Goal: Entertainment & Leisure: Consume media (video, audio)

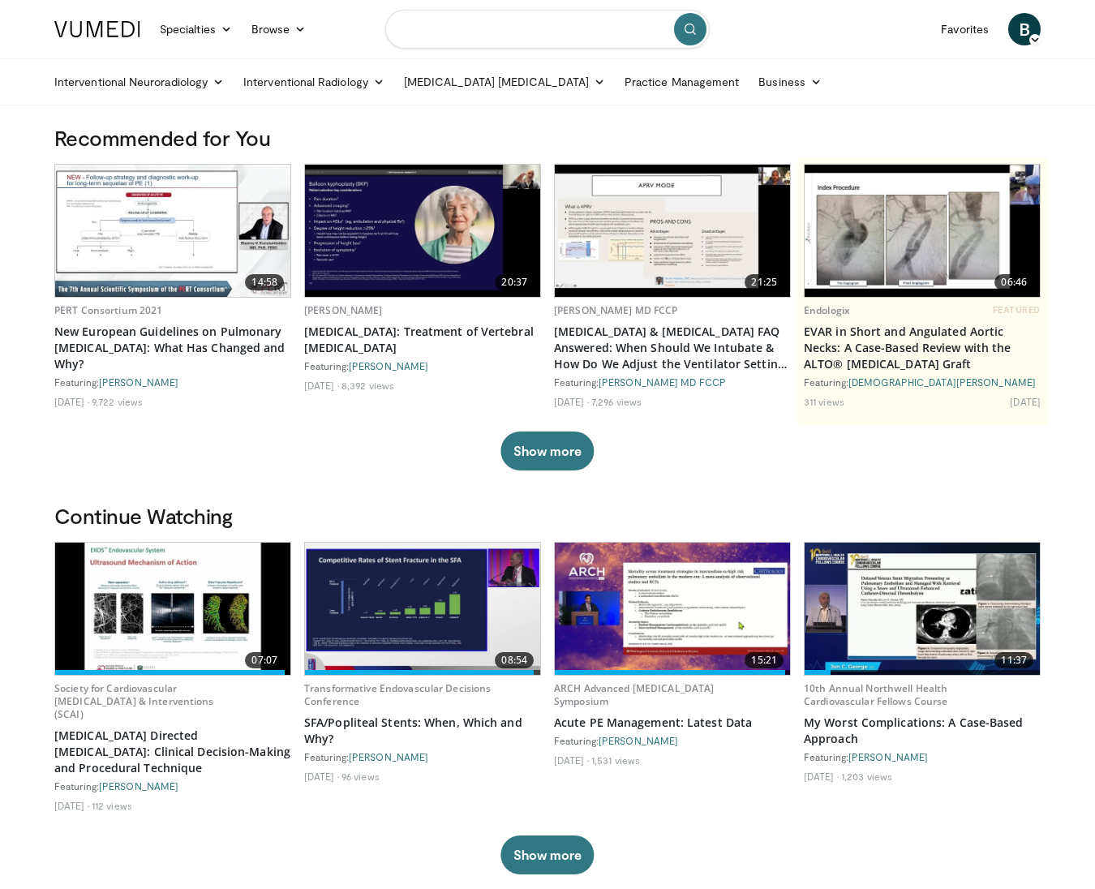
click at [433, 36] on input "Search topics, interventions" at bounding box center [547, 29] width 324 height 39
type input "*********"
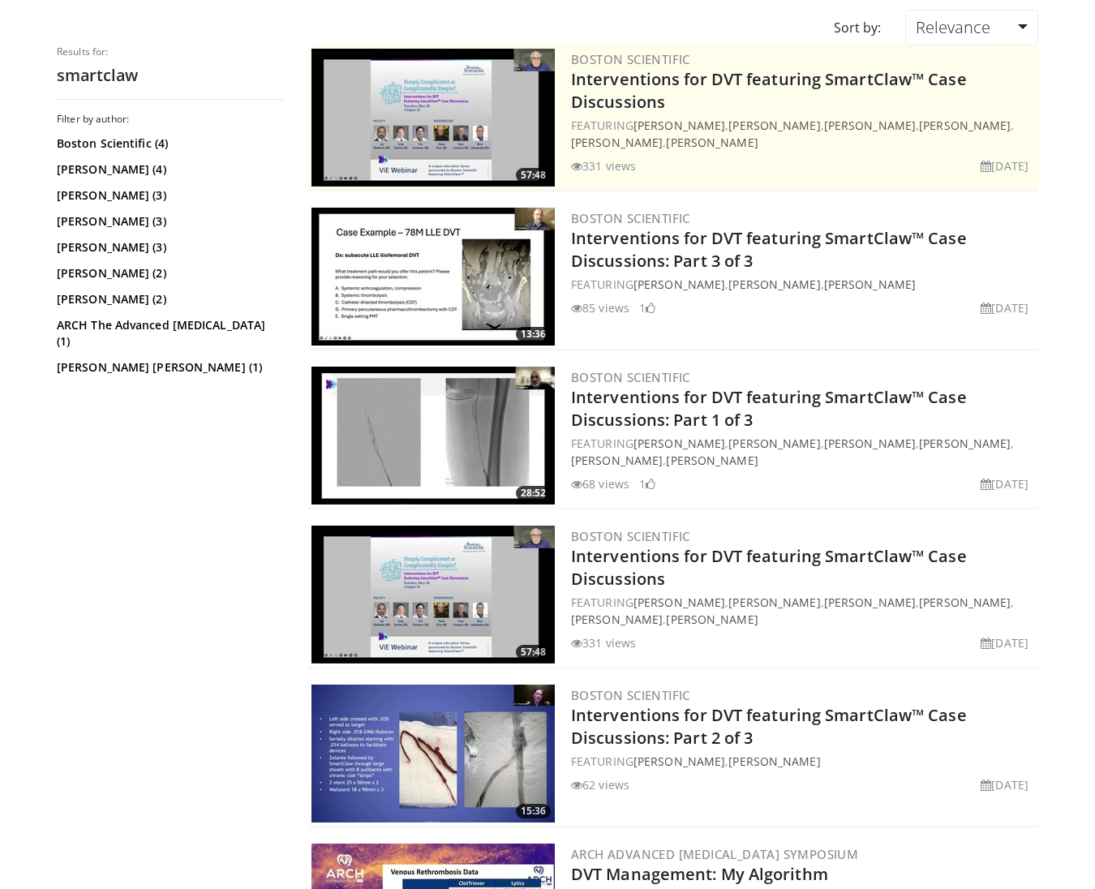
scroll to position [127, 0]
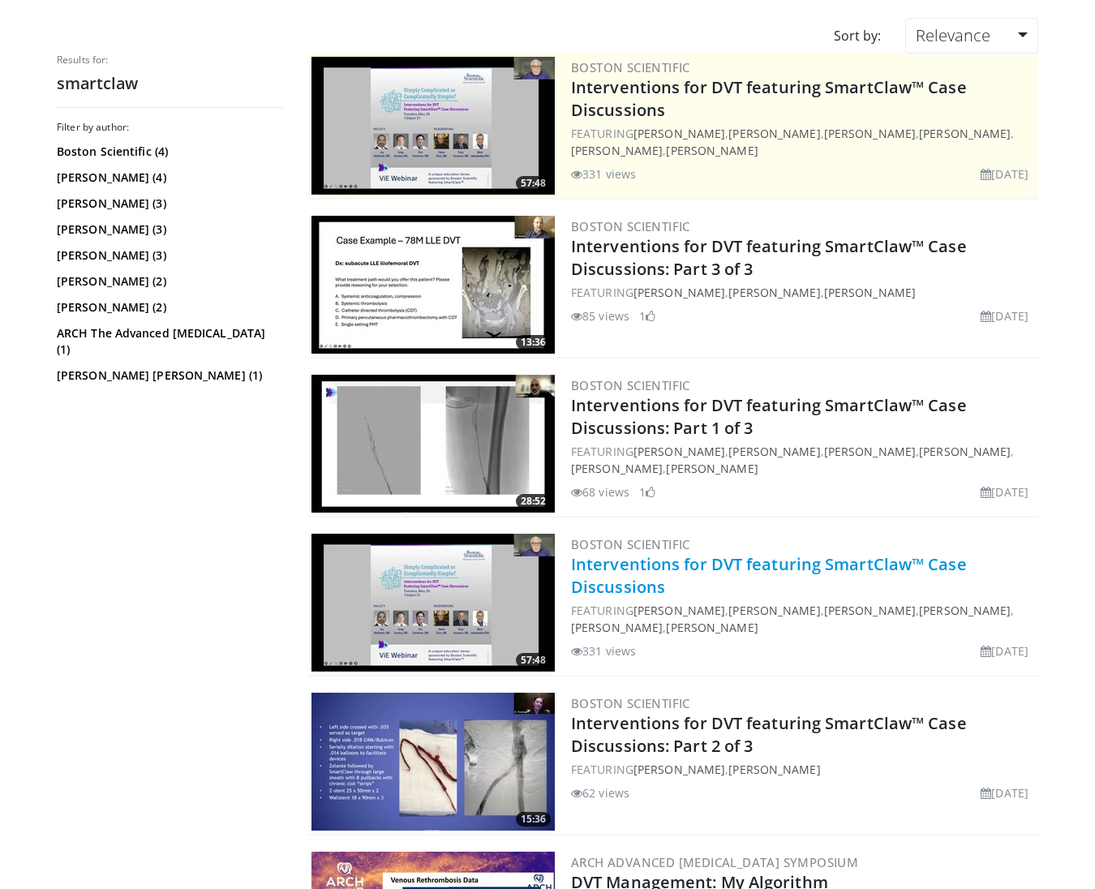
click at [626, 569] on link "Interventions for DVT featuring SmartClaw™ Case Discussions" at bounding box center [769, 575] width 396 height 45
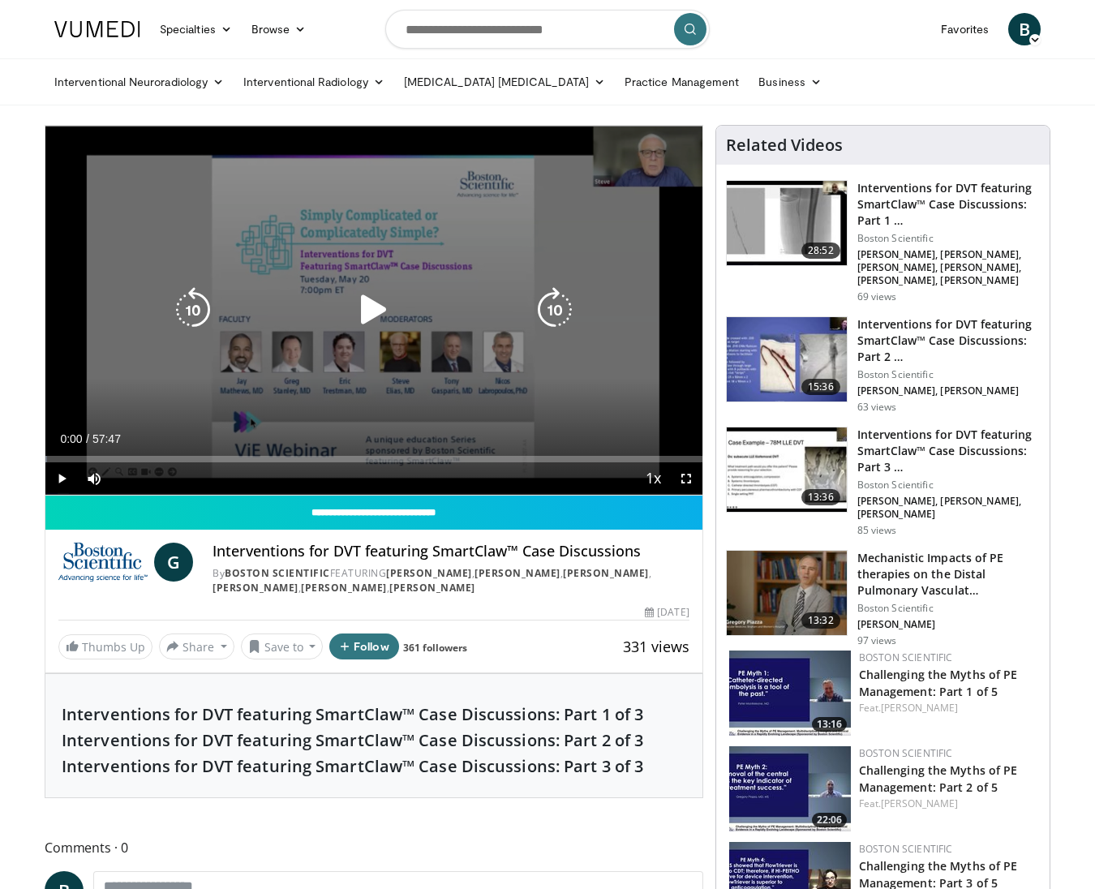
click at [373, 309] on icon "Video Player" at bounding box center [373, 309] width 45 height 45
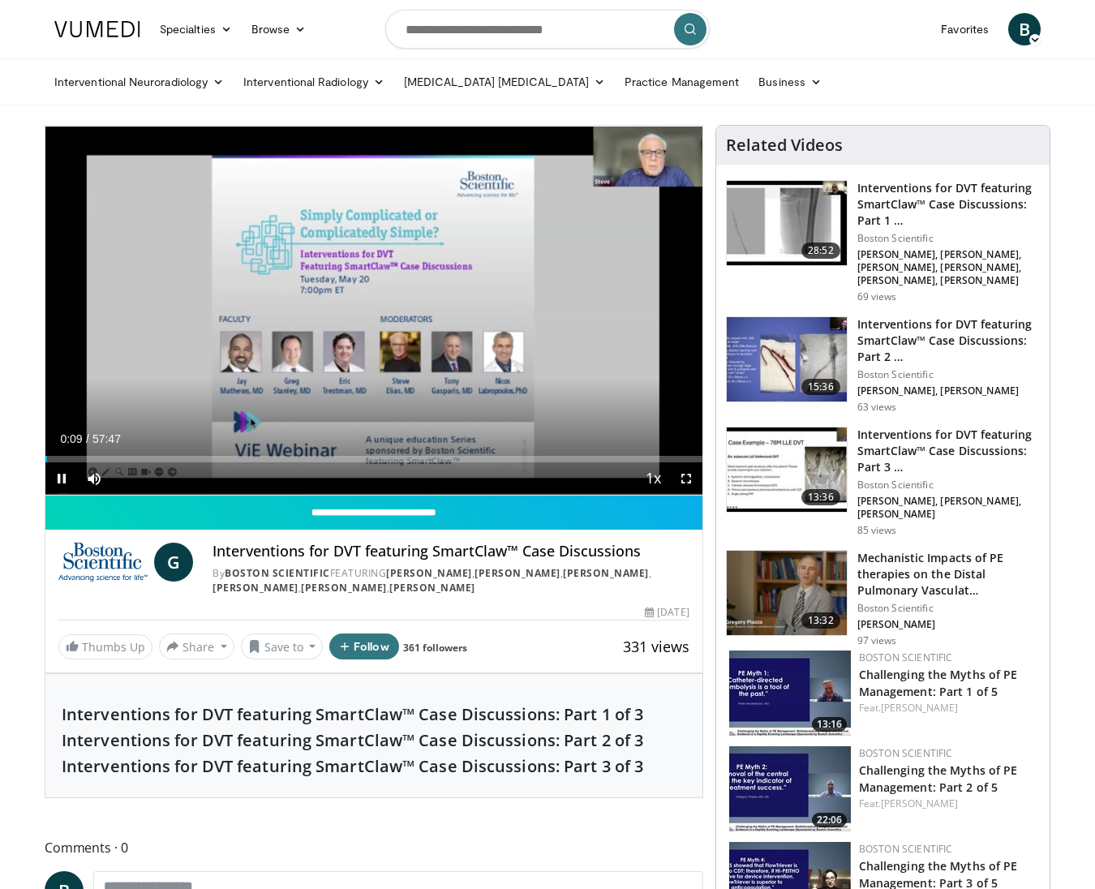
click at [690, 478] on span "Video Player" at bounding box center [686, 478] width 32 height 32
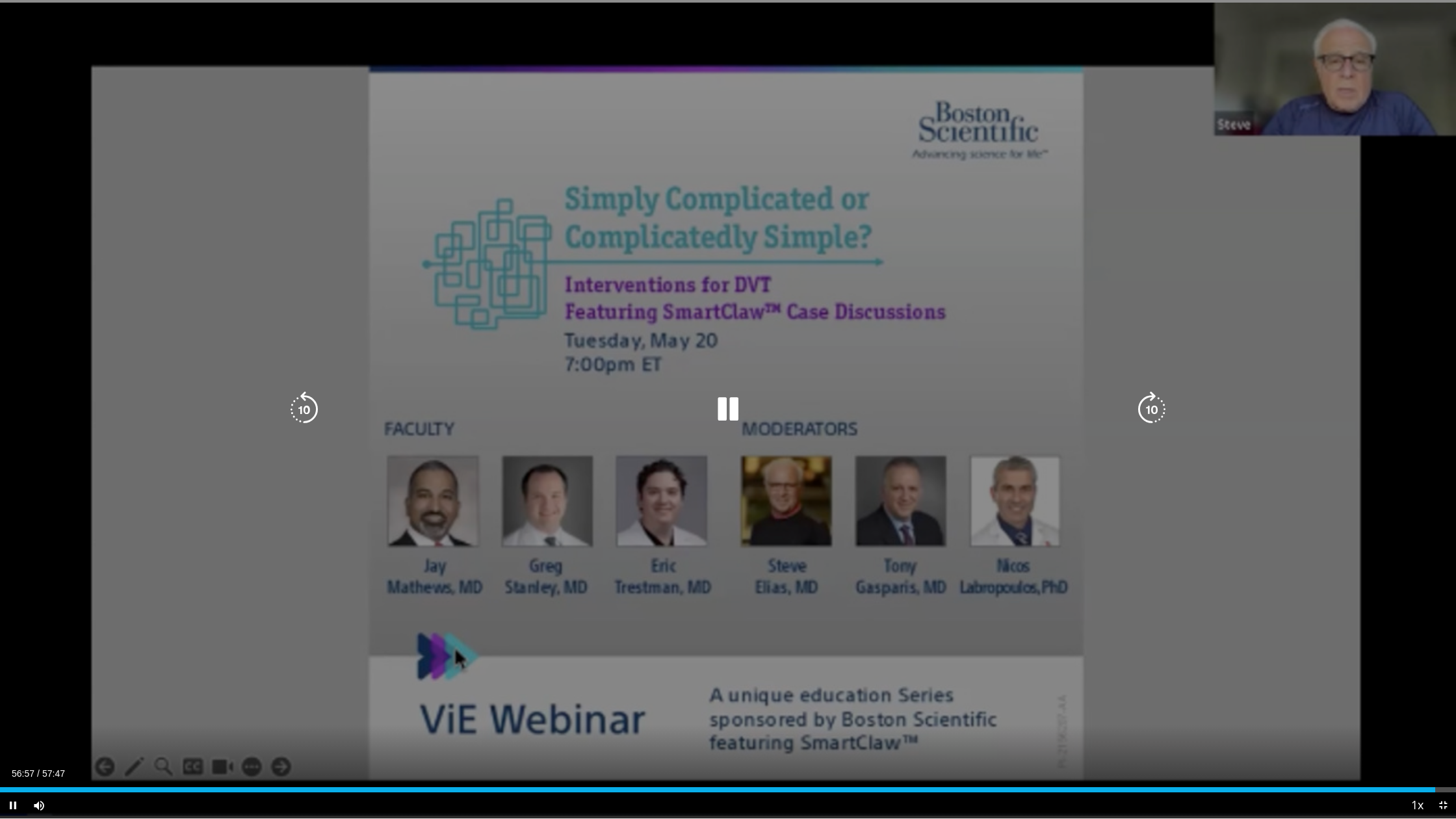
click at [877, 712] on span "Video Player" at bounding box center [1442, 805] width 26 height 26
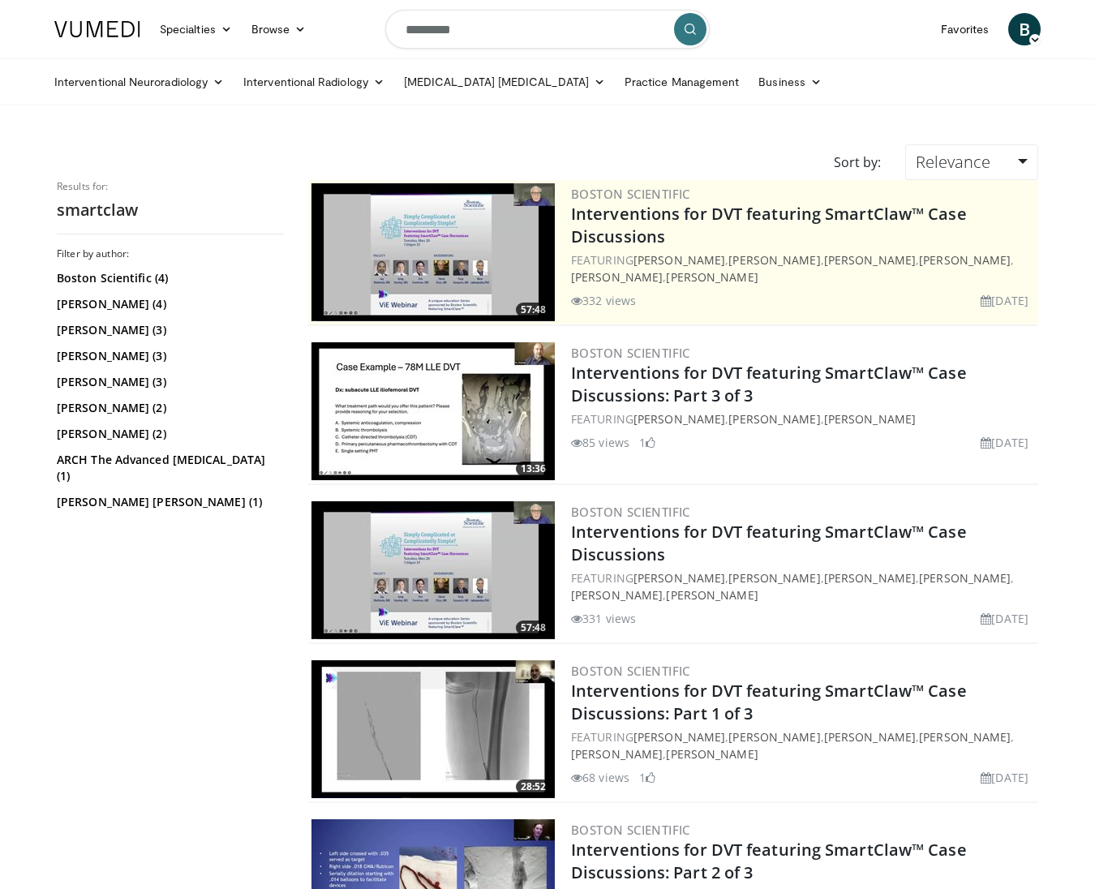
click at [693, 30] on icon "submit" at bounding box center [690, 29] width 13 height 13
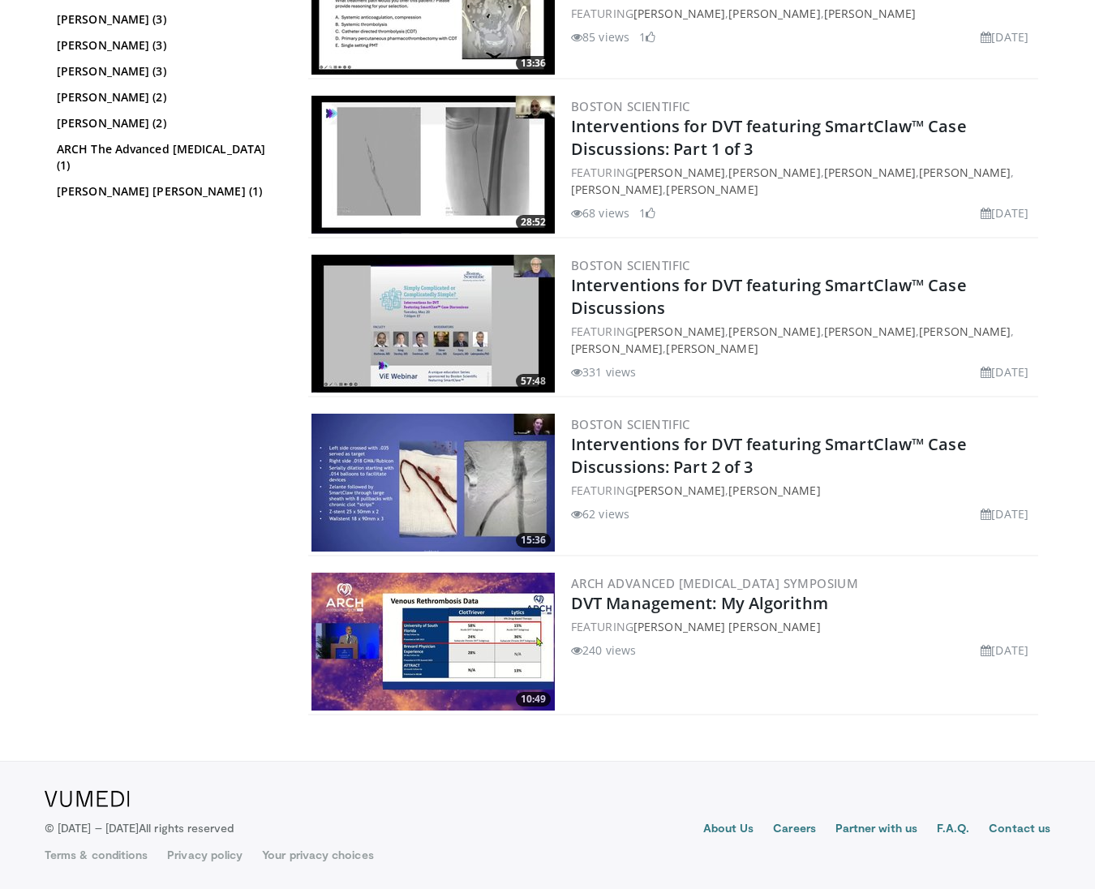
scroll to position [406, 0]
click at [511, 621] on img at bounding box center [432, 642] width 243 height 138
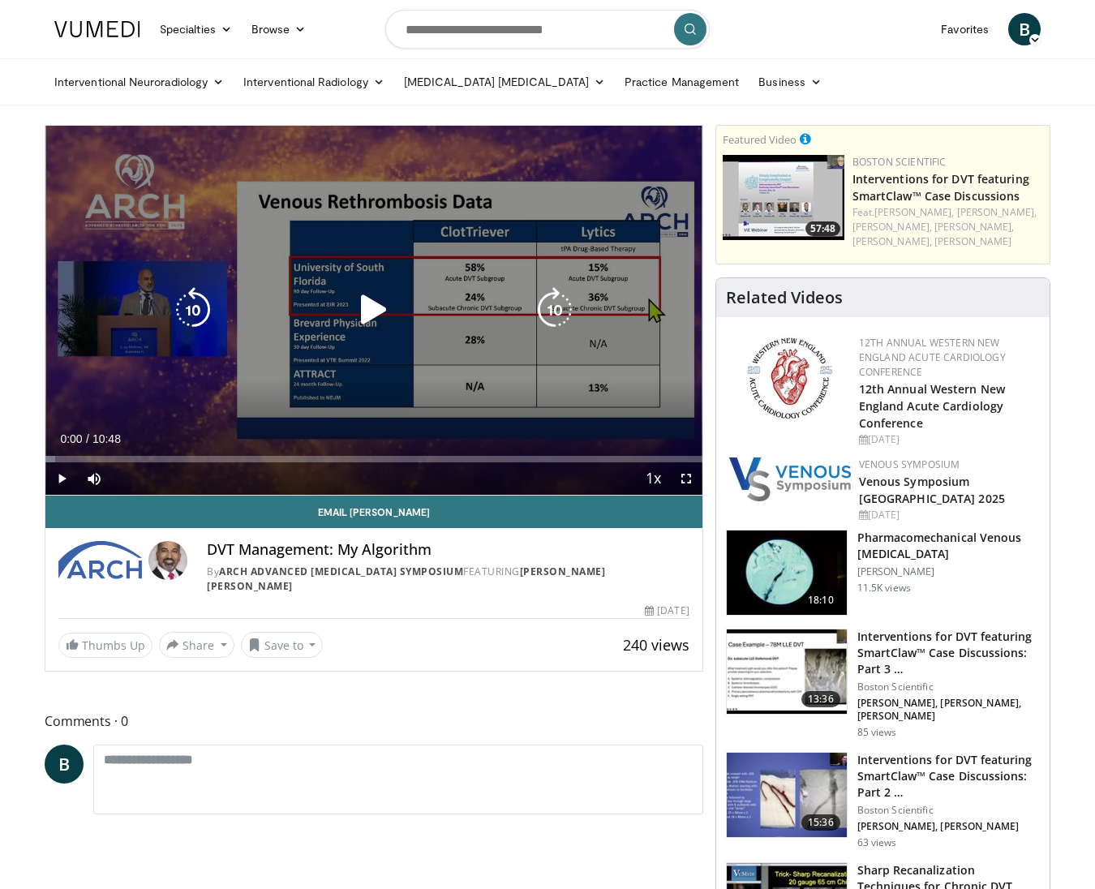
click at [62, 478] on span "Video Player" at bounding box center [61, 478] width 32 height 32
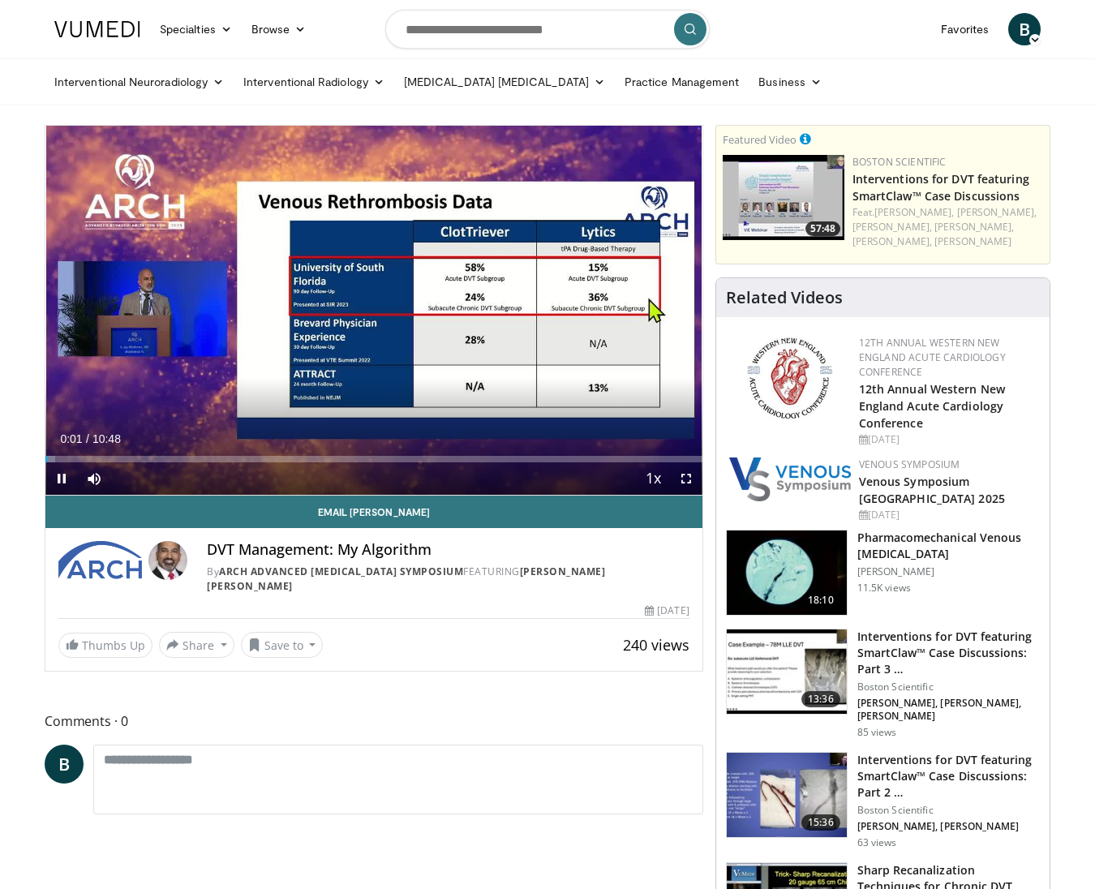
click at [685, 475] on span "Video Player" at bounding box center [686, 478] width 32 height 32
